Goal: Register for event/course

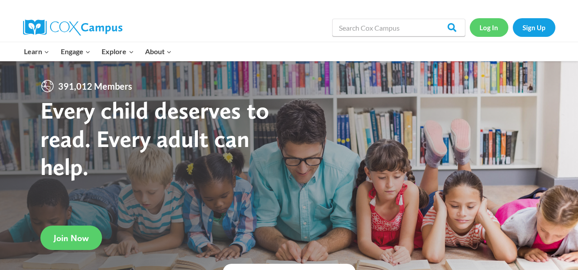
drag, startPoint x: 0, startPoint y: 0, endPoint x: 484, endPoint y: 30, distance: 484.6
click at [484, 30] on link "Log In" at bounding box center [488, 27] width 39 height 18
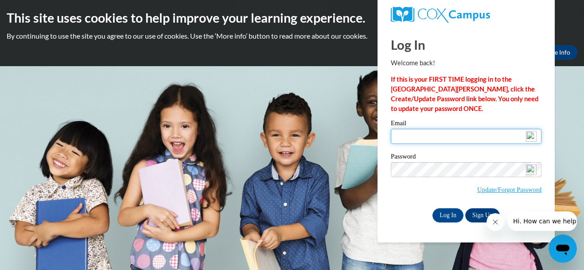
click at [446, 134] on input "Email" at bounding box center [466, 136] width 151 height 15
type input "fsberry53@yahoo.com"
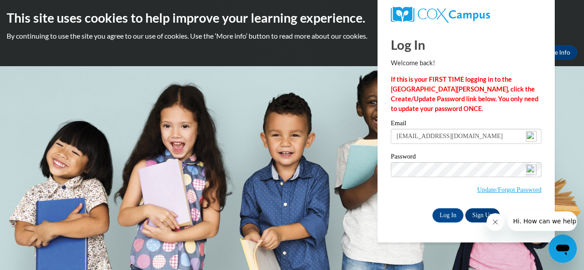
click at [531, 169] on img at bounding box center [531, 169] width 11 height 11
click at [442, 216] on input "Log In" at bounding box center [448, 215] width 31 height 14
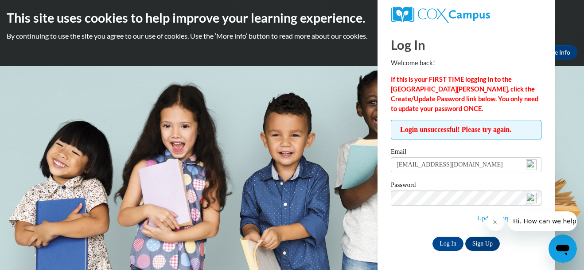
click at [528, 246] on div "Log In Sign Up" at bounding box center [466, 243] width 151 height 14
click at [494, 223] on icon "Close message from company" at bounding box center [495, 221] width 7 height 7
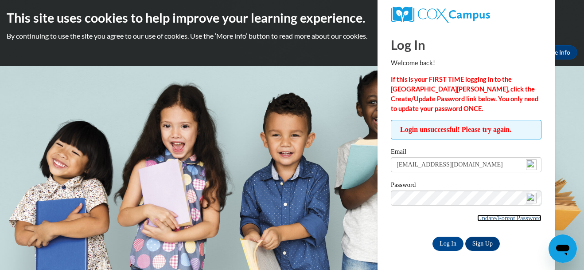
click at [513, 217] on link "Update/Forgot Password" at bounding box center [509, 217] width 64 height 7
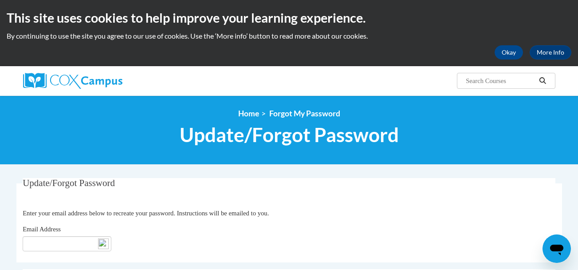
click at [64, 236] on div "Email Address" at bounding box center [289, 237] width 532 height 27
click at [65, 243] on input "Email Address" at bounding box center [67, 243] width 89 height 15
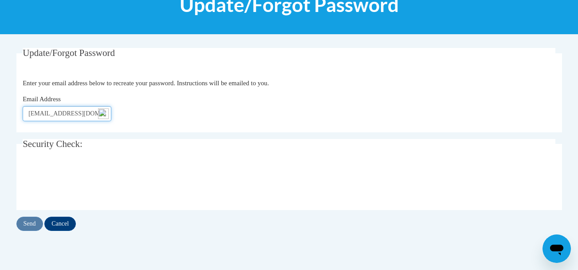
scroll to position [136, 0]
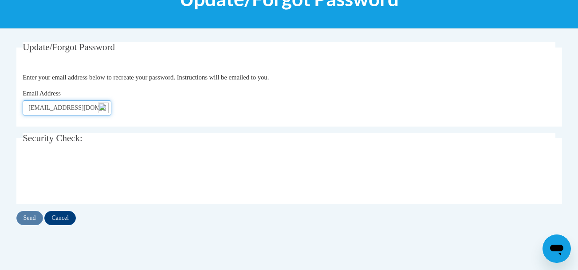
type input "fsberry@yahoo.com"
click at [23, 217] on input "Send" at bounding box center [29, 218] width 27 height 14
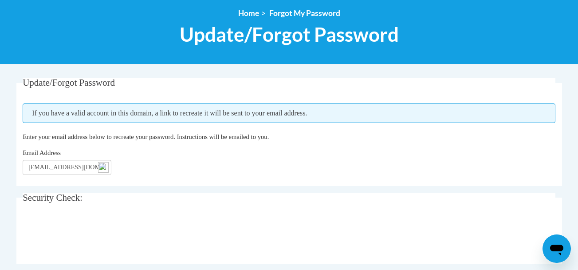
scroll to position [118, 0]
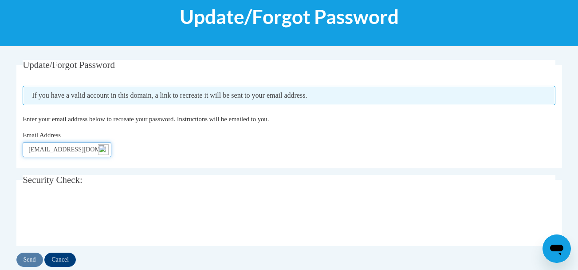
click at [48, 150] on input "fsberry@yahoo.com" at bounding box center [67, 149] width 89 height 15
type input "[EMAIL_ADDRESS][DOMAIN_NAME]"
click at [32, 261] on input "Send" at bounding box center [29, 259] width 27 height 14
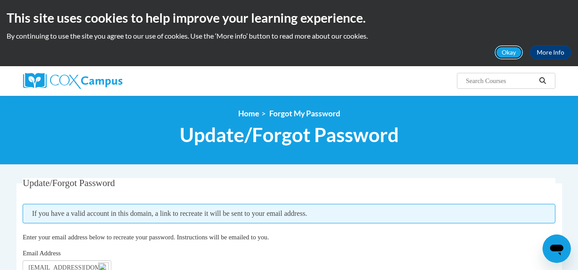
click at [510, 53] on button "Okay" at bounding box center [508, 52] width 28 height 14
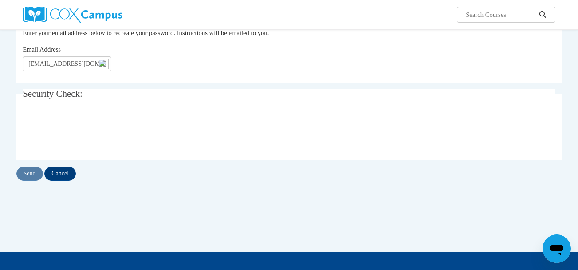
scroll to position [118, 0]
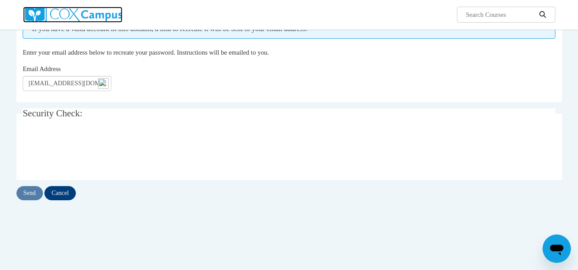
click at [97, 17] on img at bounding box center [72, 15] width 99 height 16
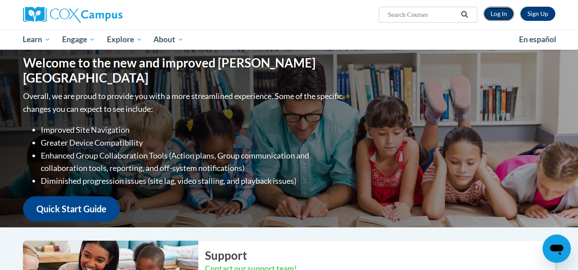
click at [496, 17] on link "Log In" at bounding box center [498, 14] width 31 height 14
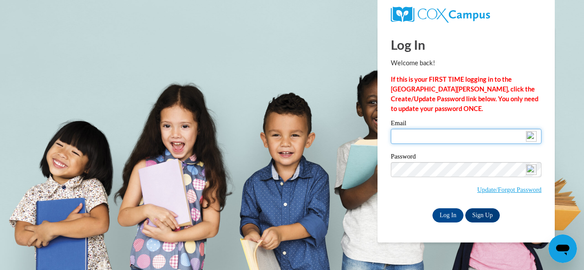
click at [412, 136] on input "Email" at bounding box center [466, 136] width 151 height 15
type input "[EMAIL_ADDRESS][DOMAIN_NAME]"
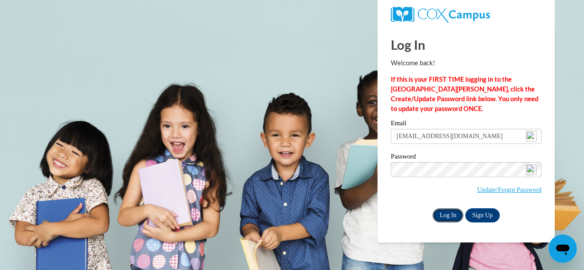
click at [449, 214] on input "Log In" at bounding box center [448, 215] width 31 height 14
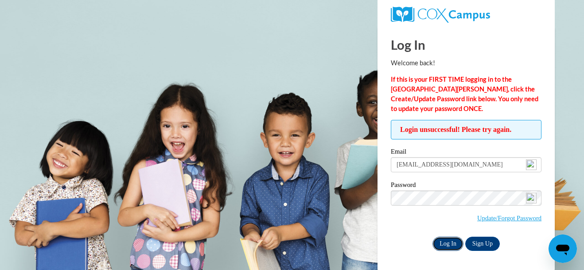
click at [442, 242] on input "Log In" at bounding box center [448, 243] width 31 height 14
click at [452, 244] on input "Log In" at bounding box center [448, 243] width 31 height 14
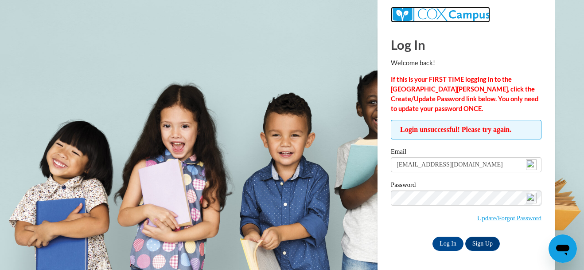
click at [440, 12] on img at bounding box center [440, 15] width 99 height 16
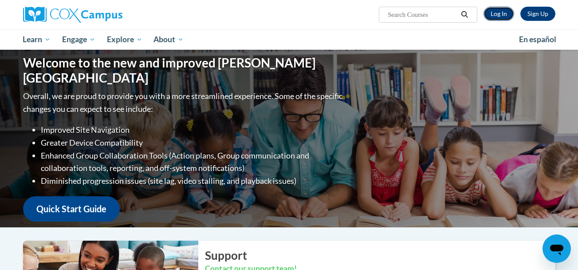
click at [500, 15] on link "Log In" at bounding box center [498, 14] width 31 height 14
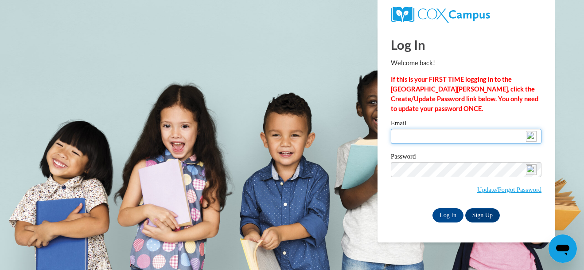
click at [412, 135] on input "Email" at bounding box center [466, 136] width 151 height 15
type input "[EMAIL_ADDRESS][DOMAIN_NAME]"
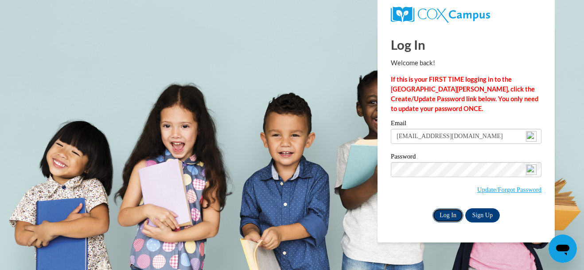
click at [444, 218] on input "Log In" at bounding box center [448, 215] width 31 height 14
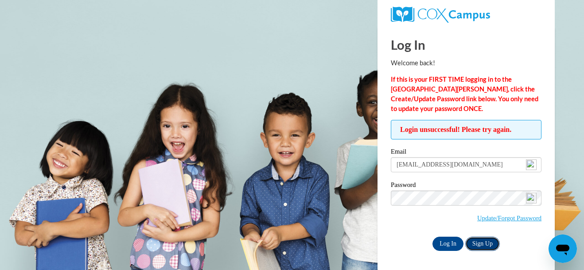
click at [477, 241] on link "Sign Up" at bounding box center [482, 243] width 35 height 14
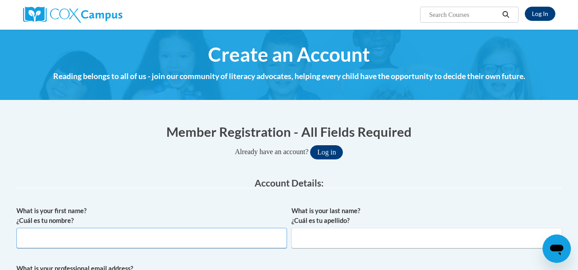
click at [139, 245] on input "What is your first name? ¿Cuál es tu nombre?" at bounding box center [151, 237] width 270 height 20
type input "[PERSON_NAME]"
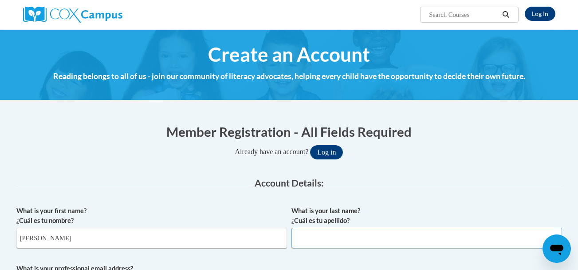
type input "[PERSON_NAME]"
type input "[EMAIL_ADDRESS][DOMAIN_NAME]"
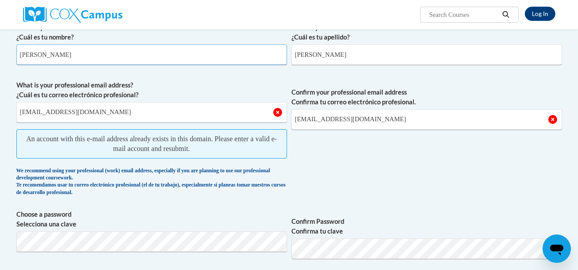
scroll to position [231, 0]
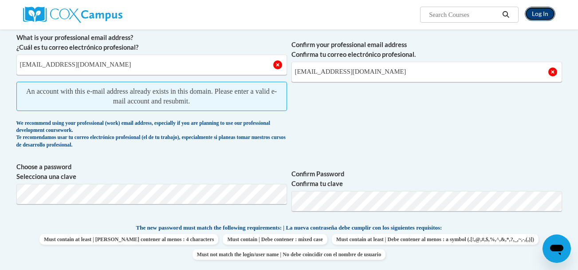
click at [539, 16] on link "Log In" at bounding box center [539, 14] width 31 height 14
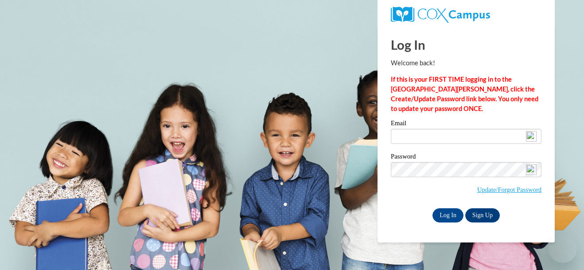
click at [410, 141] on input "Email" at bounding box center [466, 136] width 151 height 15
type input "[EMAIL_ADDRESS][DOMAIN_NAME]"
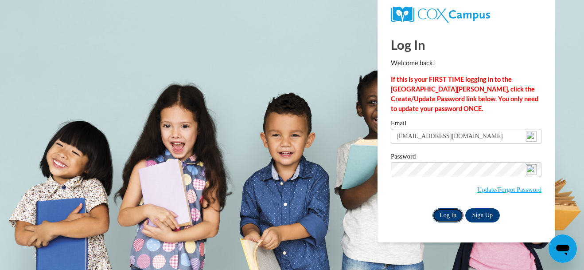
click at [449, 213] on input "Log In" at bounding box center [448, 215] width 31 height 14
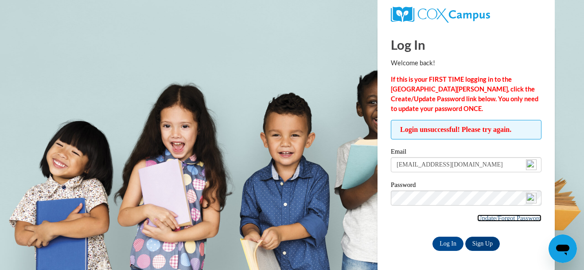
click at [481, 219] on link "Update/Forgot Password" at bounding box center [509, 217] width 64 height 7
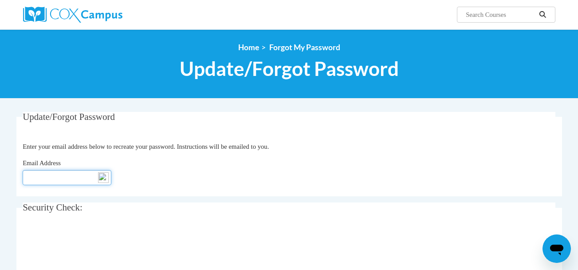
click at [58, 178] on input "Email Address" at bounding box center [67, 177] width 89 height 15
type input "fsberry53@yahoo.com"
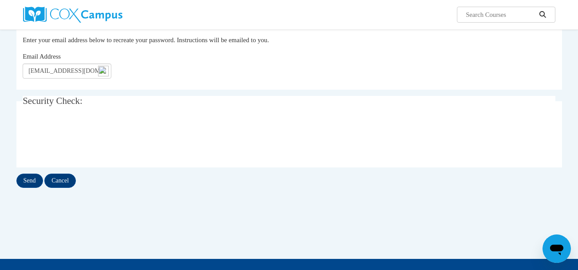
scroll to position [122, 0]
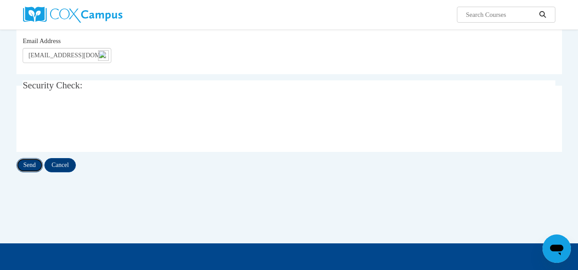
click at [26, 166] on input "Send" at bounding box center [29, 165] width 27 height 14
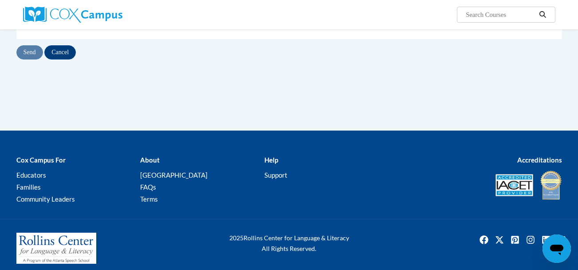
scroll to position [266, 0]
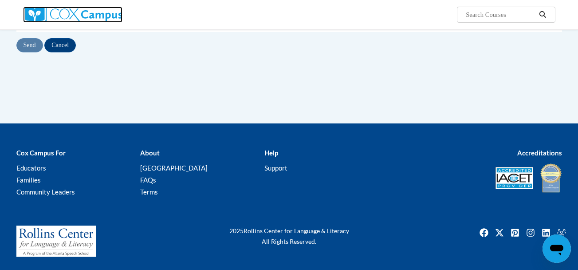
click at [103, 16] on img at bounding box center [72, 15] width 99 height 16
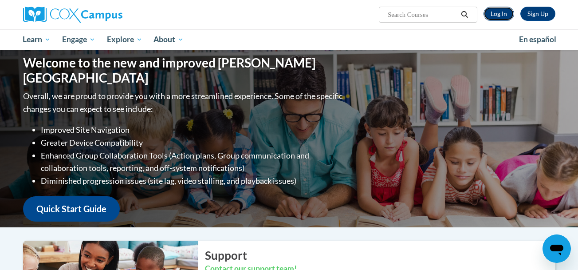
click at [497, 14] on link "Log In" at bounding box center [498, 14] width 31 height 14
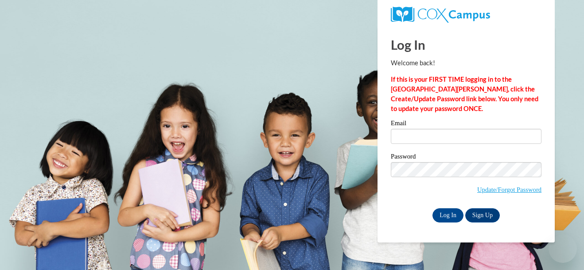
click at [413, 138] on input "Email" at bounding box center [466, 136] width 151 height 15
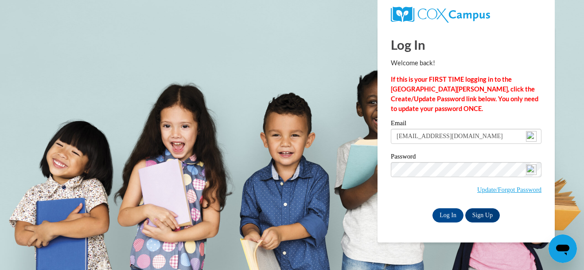
type input "sexlady38.fg@gmail.com"
click at [446, 216] on input "Log In" at bounding box center [448, 215] width 31 height 14
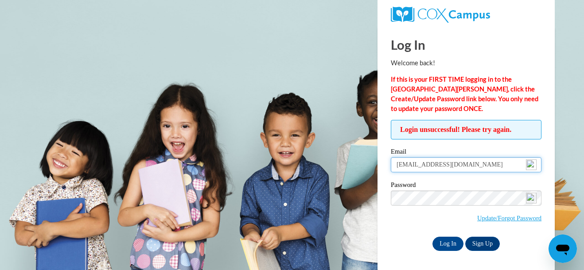
click at [405, 164] on input "sexlady38.fg@gmail.com" at bounding box center [466, 164] width 151 height 15
type input "sexylady38.fg@gmail.com"
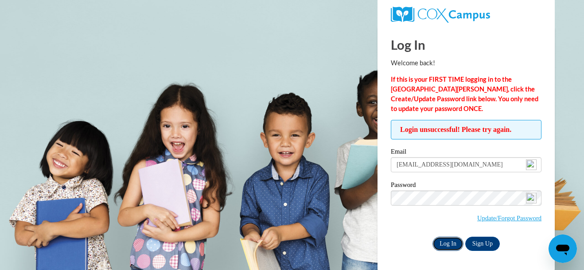
click at [443, 243] on input "Log In" at bounding box center [448, 243] width 31 height 14
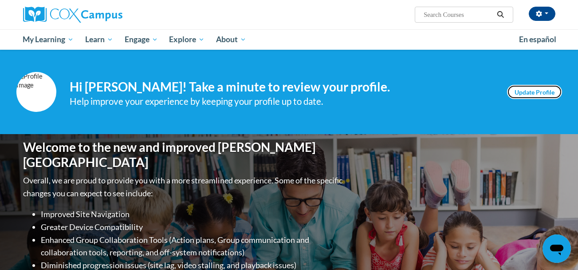
click at [530, 94] on link "Update Profile" at bounding box center [534, 92] width 55 height 14
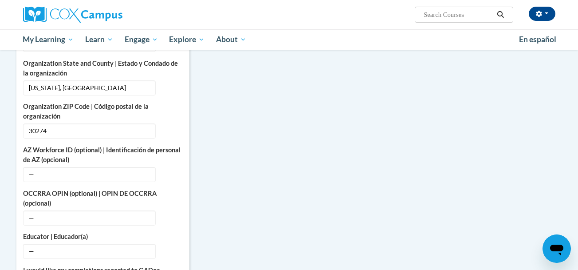
scroll to position [325, 0]
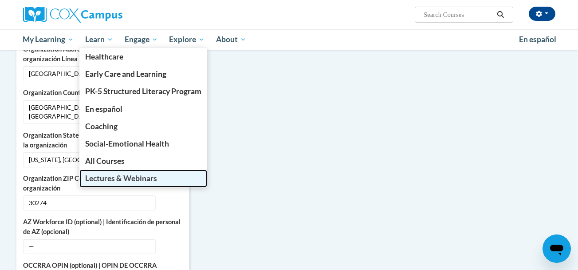
click at [116, 174] on span "Lectures & Webinars" at bounding box center [121, 177] width 72 height 9
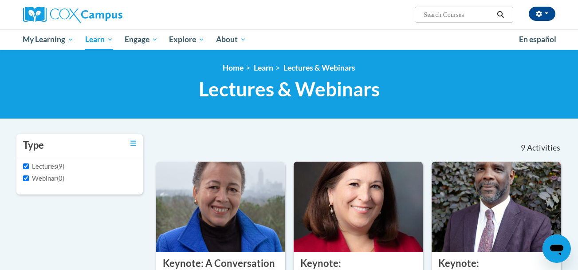
click at [48, 166] on label "Lectures" at bounding box center [40, 166] width 34 height 10
click at [29, 166] on input "Lectures" at bounding box center [26, 166] width 6 height 6
checkbox input "false"
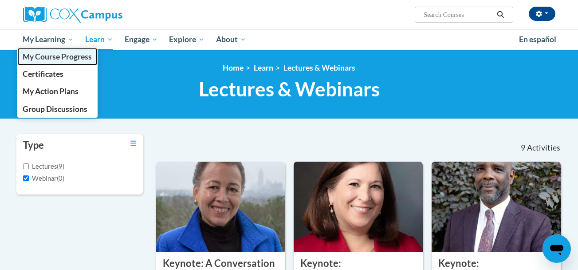
click at [58, 58] on span "My Course Progress" at bounding box center [57, 56] width 69 height 9
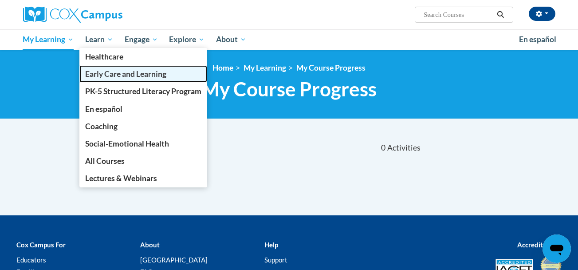
click at [147, 76] on span "Early Care and Learning" at bounding box center [125, 73] width 81 height 9
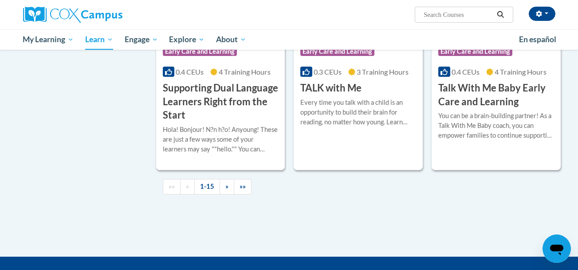
scroll to position [1306, 0]
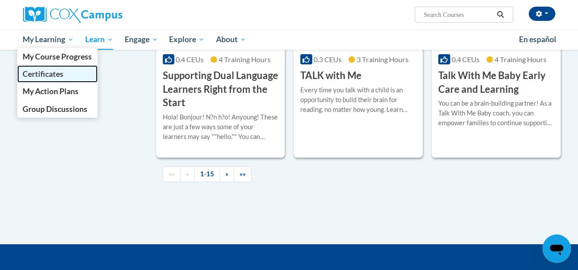
click at [48, 76] on span "Certificates" at bounding box center [43, 73] width 41 height 9
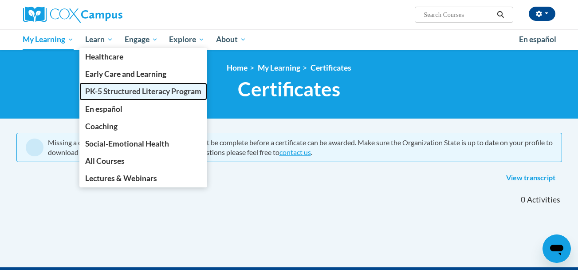
click at [115, 90] on span "PK-5 Structured Literacy Program" at bounding box center [143, 90] width 116 height 9
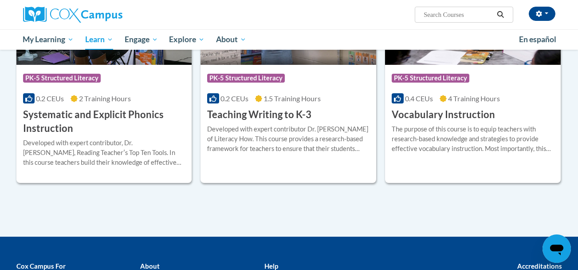
scroll to position [955, 0]
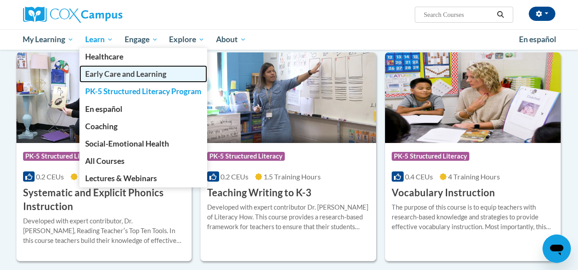
click at [112, 74] on span "Early Care and Learning" at bounding box center [125, 73] width 81 height 9
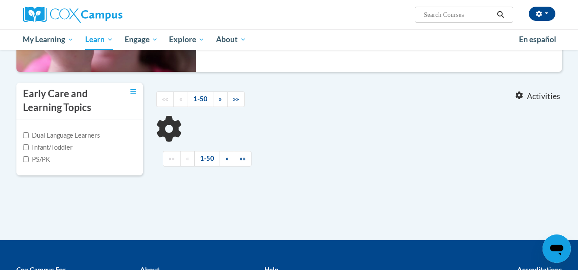
scroll to position [183, 0]
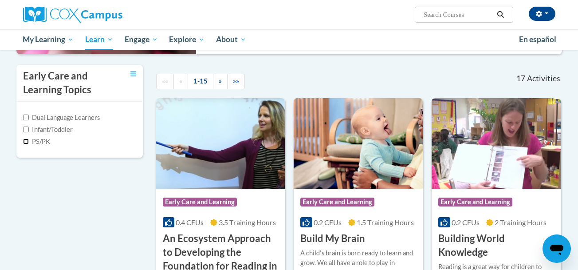
click at [25, 144] on input "PS/PK" at bounding box center [26, 141] width 6 height 6
checkbox input "true"
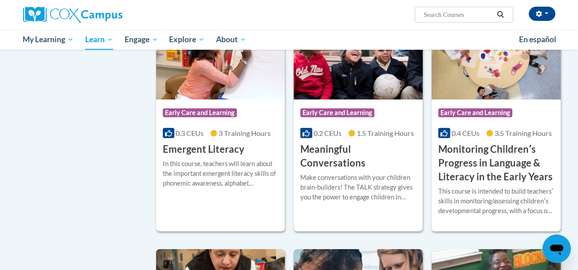
scroll to position [532, 0]
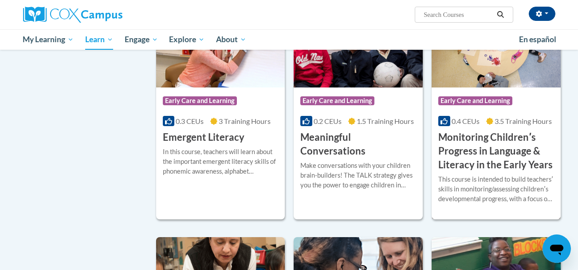
click at [470, 149] on h3 "Monitoring Childrenʹs Progress in Language & Literacy in the Early Years" at bounding box center [496, 150] width 116 height 41
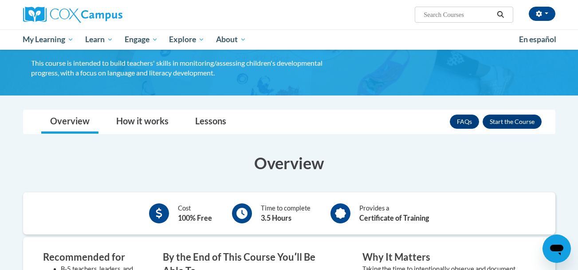
scroll to position [134, 0]
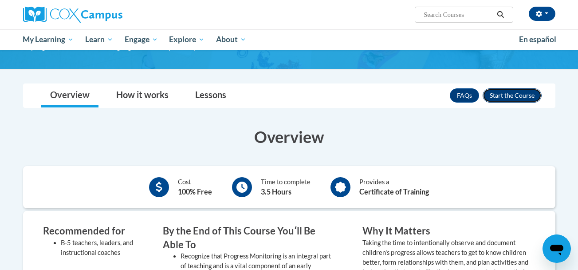
click at [509, 97] on button "Enroll" at bounding box center [511, 95] width 59 height 14
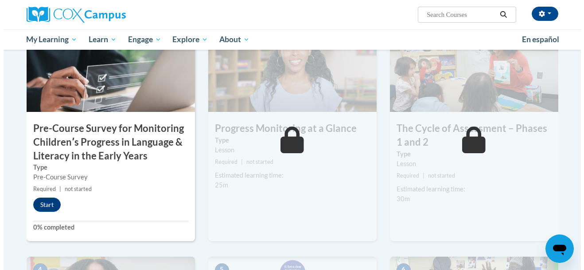
scroll to position [241, 0]
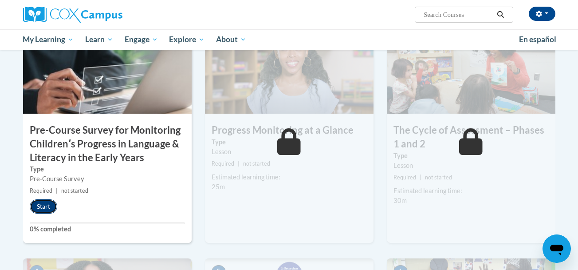
click at [44, 203] on button "Start" at bounding box center [43, 206] width 27 height 14
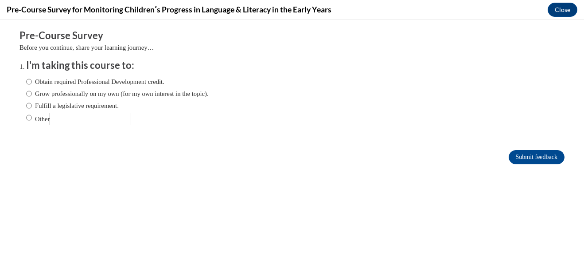
scroll to position [0, 0]
click at [26, 82] on input "Obtain required Professional Development credit." at bounding box center [29, 82] width 6 height 10
radio input "true"
click at [512, 156] on input "Submit feedback" at bounding box center [537, 157] width 56 height 14
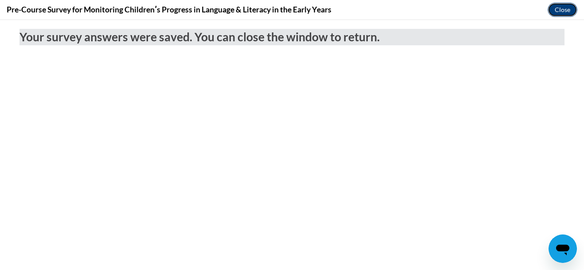
click at [567, 11] on button "Close" at bounding box center [563, 10] width 30 height 14
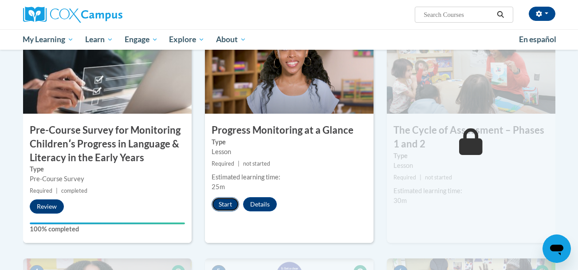
click at [225, 206] on button "Start" at bounding box center [224, 204] width 27 height 14
